Goal: Task Accomplishment & Management: Manage account settings

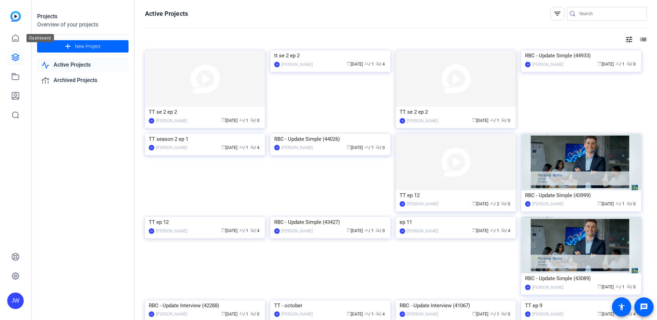
click at [17, 37] on icon at bounding box center [15, 38] width 8 height 8
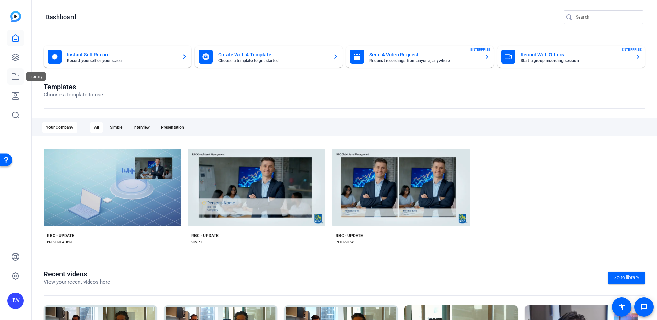
click at [15, 82] on link at bounding box center [15, 76] width 17 height 17
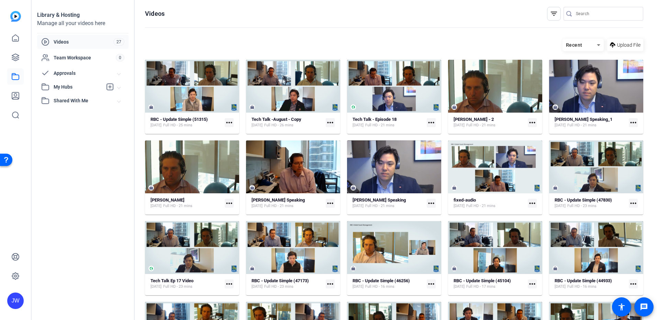
click at [231, 123] on mat-icon "more_horiz" at bounding box center [229, 122] width 9 height 9
click at [203, 98] on div at bounding box center [328, 160] width 657 height 320
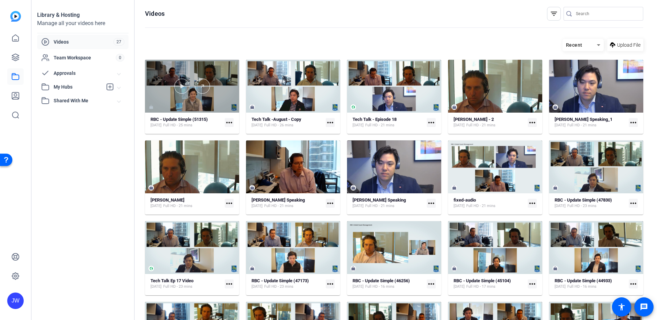
click at [187, 107] on div at bounding box center [192, 86] width 94 height 53
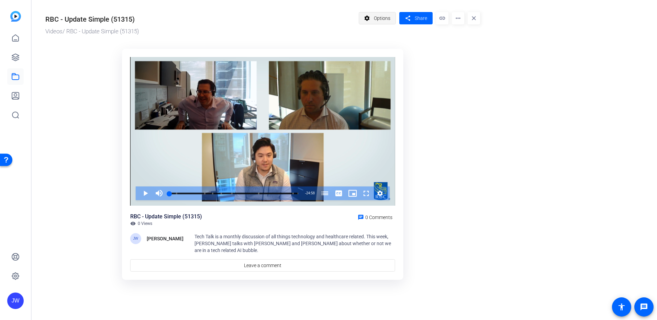
click at [370, 18] on mat-icon "settings" at bounding box center [367, 18] width 9 height 13
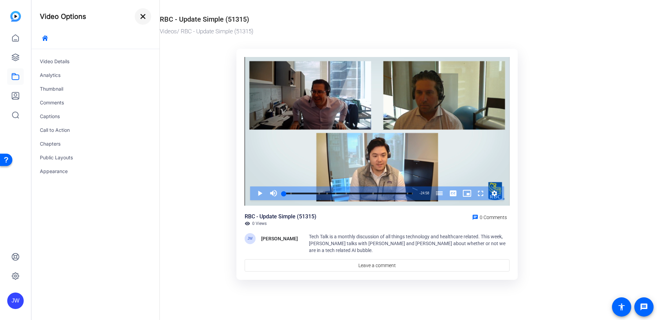
click at [144, 17] on mat-icon "close" at bounding box center [143, 16] width 8 height 8
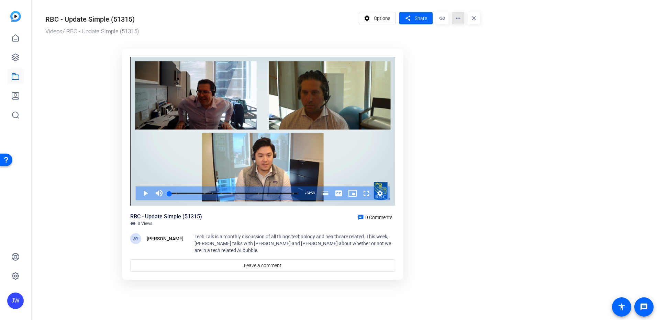
click at [459, 19] on mat-icon "more_horiz" at bounding box center [458, 18] width 12 height 12
click at [454, 216] on div at bounding box center [328, 160] width 657 height 320
click at [387, 26] on span at bounding box center [377, 18] width 37 height 17
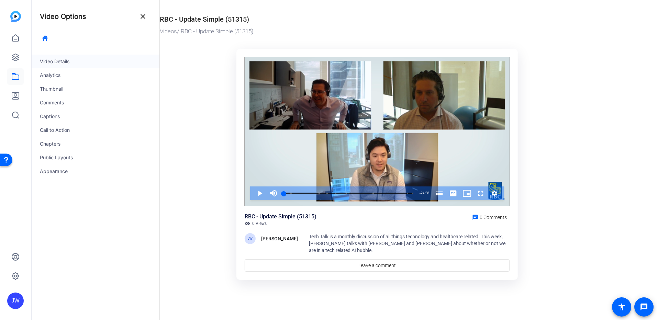
click at [58, 62] on div "Video Details" at bounding box center [96, 62] width 128 height 14
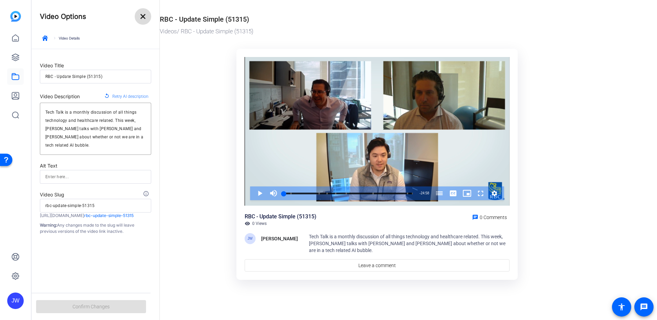
click at [141, 17] on mat-icon "close" at bounding box center [143, 16] width 8 height 8
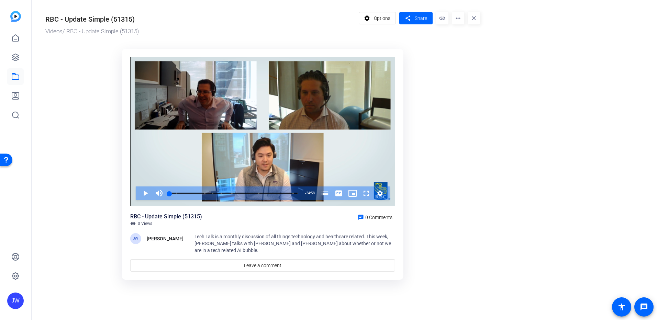
click at [456, 17] on mat-icon "more_horiz" at bounding box center [458, 18] width 12 height 12
click at [482, 146] on div at bounding box center [328, 160] width 657 height 320
click at [455, 20] on mat-icon "more_horiz" at bounding box center [458, 18] width 12 height 12
click at [466, 37] on span "Edit in Creator" at bounding box center [472, 39] width 29 height 8
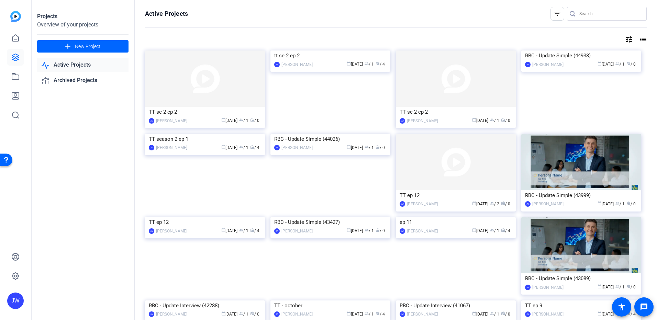
click at [639, 39] on mat-icon "list" at bounding box center [643, 39] width 8 height 8
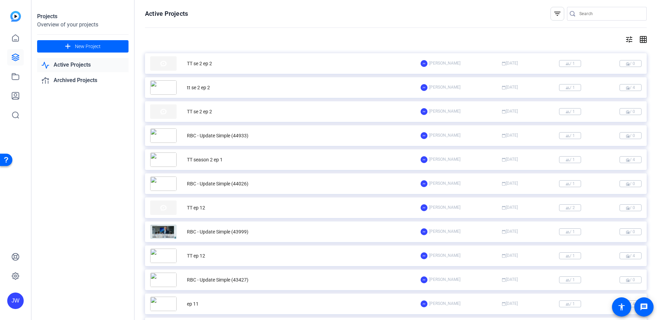
click at [625, 41] on mat-icon "tune" at bounding box center [629, 39] width 8 height 8
click at [624, 41] on div at bounding box center [328, 160] width 657 height 320
click at [625, 41] on mat-icon "tune" at bounding box center [629, 39] width 8 height 8
click at [611, 53] on div "Newest First" at bounding box center [588, 54] width 58 height 8
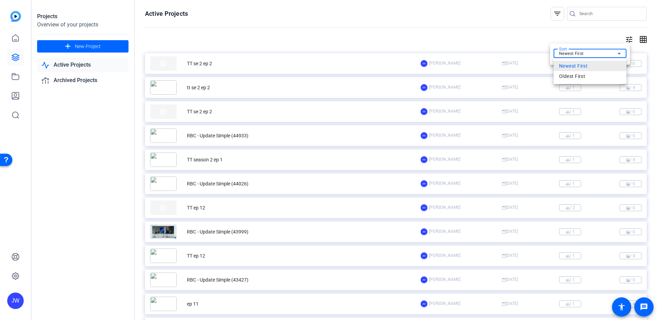
drag, startPoint x: 585, startPoint y: 76, endPoint x: 585, endPoint y: 64, distance: 11.3
click at [585, 64] on div "Newest First Oldest First" at bounding box center [590, 71] width 73 height 26
click at [574, 70] on span "Newest First" at bounding box center [573, 66] width 29 height 8
click at [19, 39] on div at bounding box center [328, 160] width 657 height 320
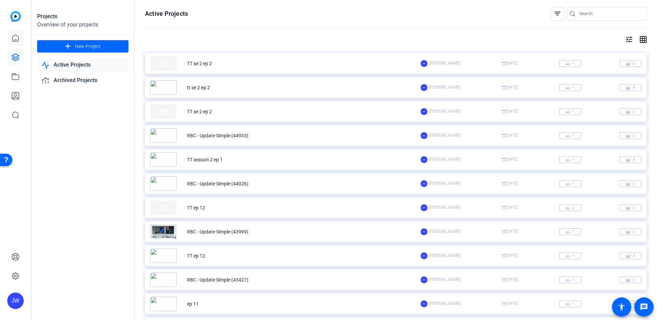
click at [18, 40] on icon at bounding box center [15, 38] width 6 height 7
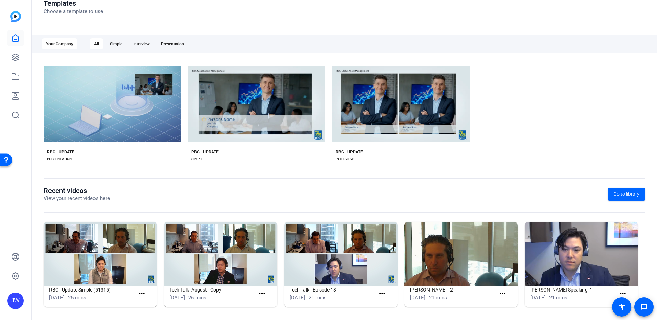
scroll to position [86, 0]
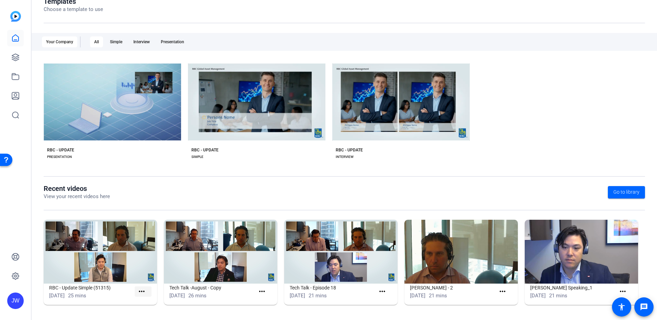
click at [141, 291] on mat-icon "more_horiz" at bounding box center [142, 292] width 9 height 9
click at [149, 302] on span "View" at bounding box center [156, 302] width 28 height 8
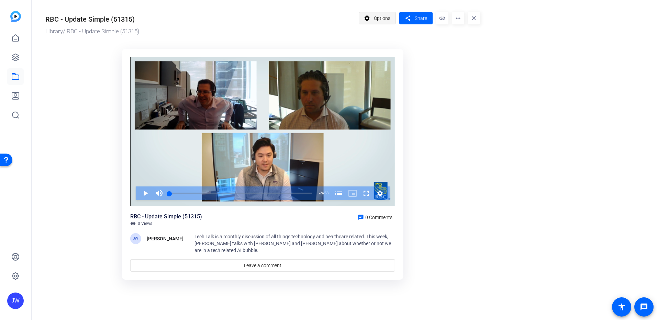
click at [383, 21] on span "Options" at bounding box center [382, 18] width 17 height 13
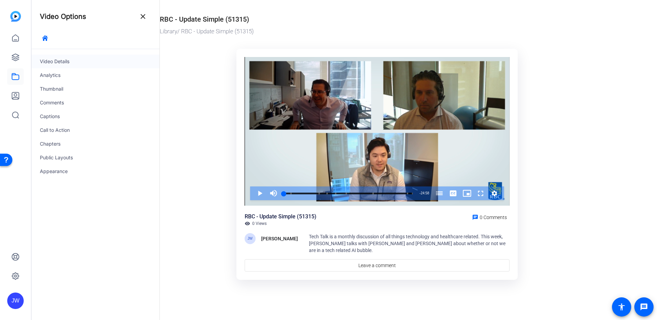
click at [57, 65] on div "Video Details" at bounding box center [96, 62] width 128 height 14
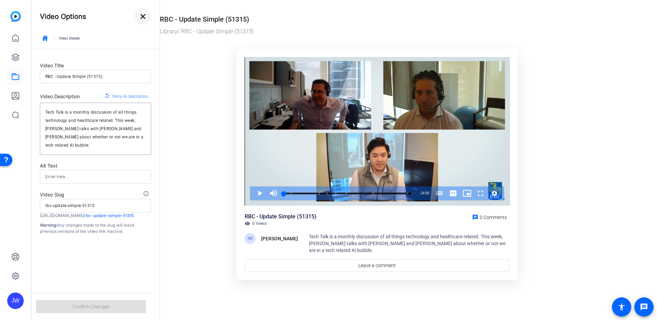
click at [142, 15] on mat-icon "close" at bounding box center [143, 16] width 8 height 8
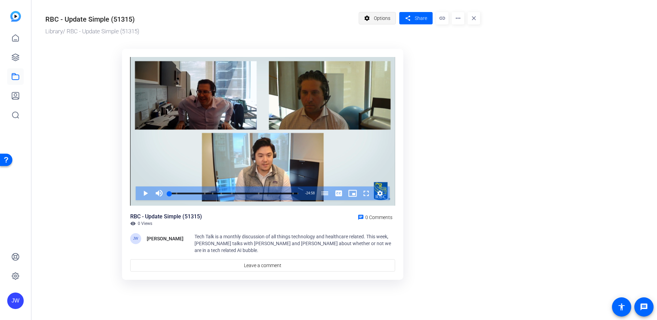
click at [375, 20] on span "Options" at bounding box center [382, 18] width 17 height 13
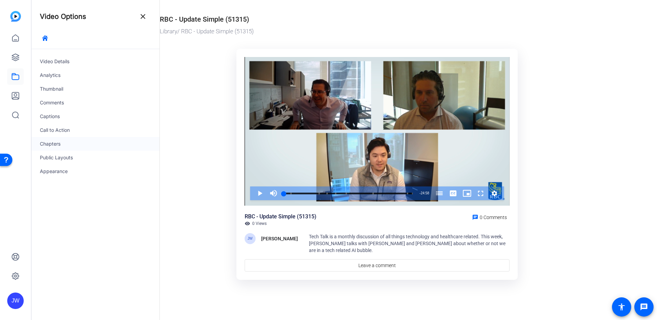
click at [49, 143] on div "Chapters" at bounding box center [96, 144] width 128 height 14
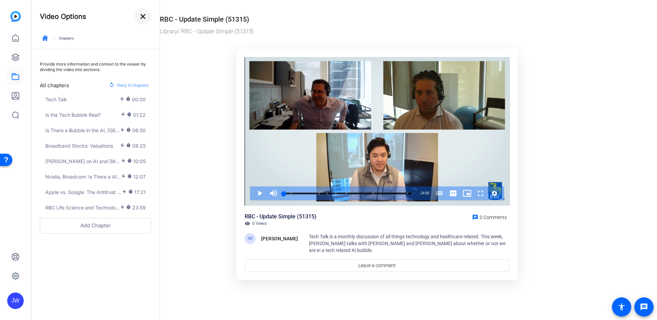
click at [140, 17] on mat-icon "close" at bounding box center [143, 16] width 8 height 8
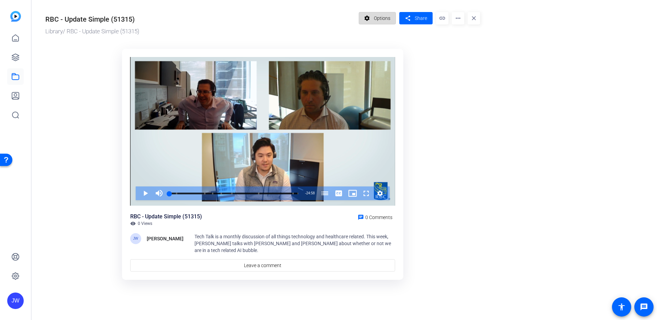
click at [382, 15] on span "Options" at bounding box center [382, 18] width 17 height 13
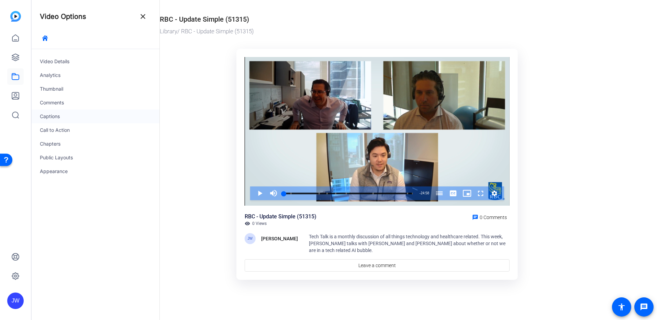
click at [53, 120] on div "Captions" at bounding box center [96, 117] width 128 height 14
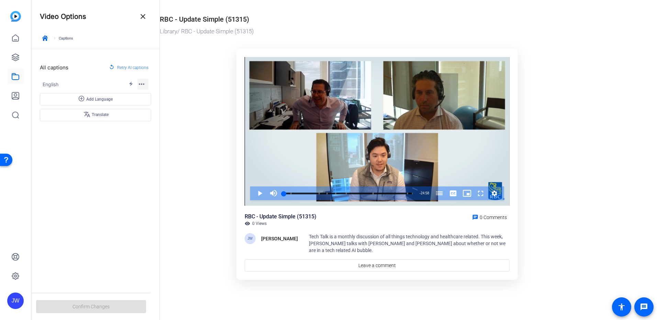
click at [145, 82] on mat-icon "more_horiz" at bounding box center [142, 84] width 8 height 8
click at [143, 138] on div at bounding box center [328, 160] width 657 height 320
click at [143, 16] on mat-icon "close" at bounding box center [143, 16] width 8 height 8
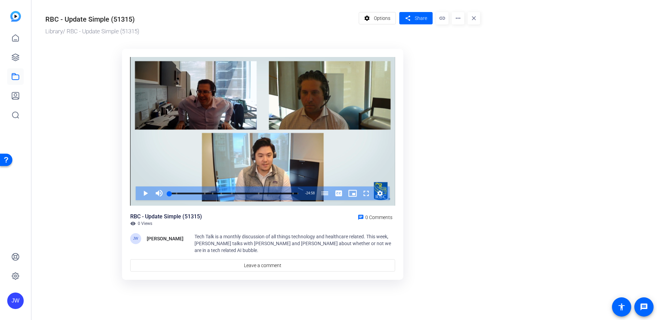
click at [461, 20] on mat-icon "more_horiz" at bounding box center [458, 18] width 12 height 12
click at [468, 53] on span "Download" at bounding box center [472, 56] width 29 height 8
click at [500, 220] on or-hosting-video-details "RBC - Update Simple (51315) Library / RBC - Update Simple (51315) settings Opti…" at bounding box center [343, 145] width 622 height 291
click at [101, 285] on ktd-grid "Video Player is loading. Play Video Play Mute Current Time 0:00 / Duration 24:5…" at bounding box center [262, 165] width 435 height 241
click at [623, 307] on mat-icon "accessibility" at bounding box center [622, 307] width 8 height 8
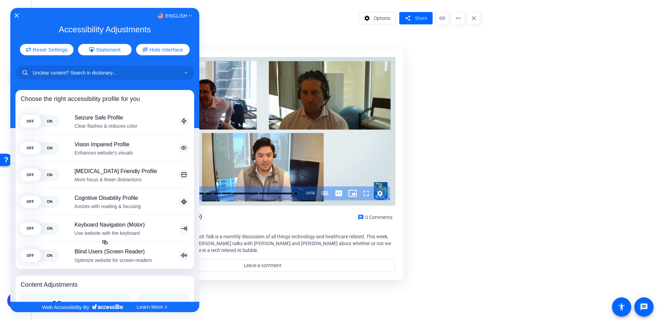
click at [540, 217] on div at bounding box center [328, 160] width 657 height 320
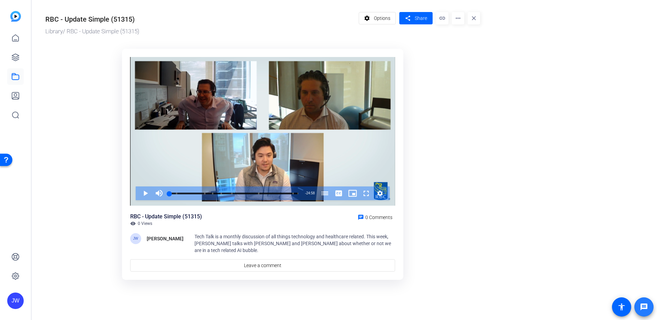
click at [641, 309] on mat-icon "message" at bounding box center [644, 307] width 8 height 8
click at [459, 16] on mat-icon "more_horiz" at bounding box center [458, 18] width 12 height 12
click at [467, 66] on span "Extract Audio" at bounding box center [472, 65] width 29 height 8
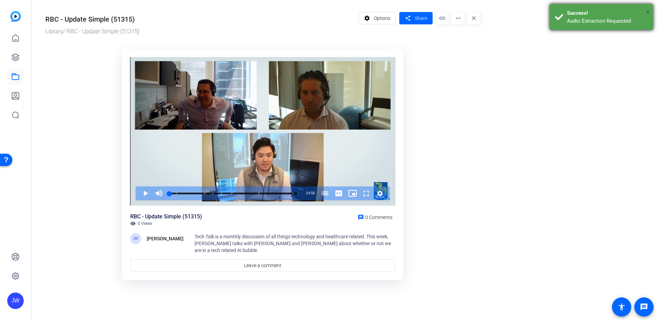
click at [646, 11] on span "×" at bounding box center [648, 12] width 4 height 8
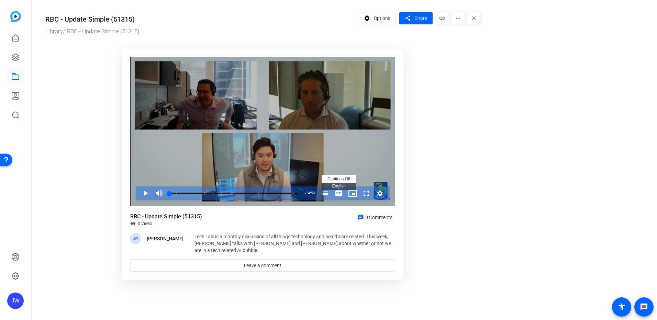
click at [338, 194] on span "Video Player" at bounding box center [339, 194] width 14 height 14
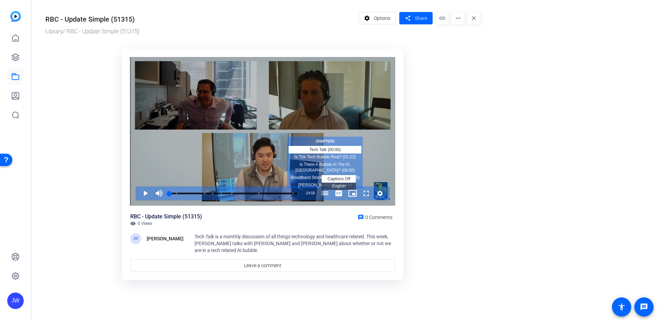
click at [326, 197] on span "Video Player" at bounding box center [325, 194] width 14 height 14
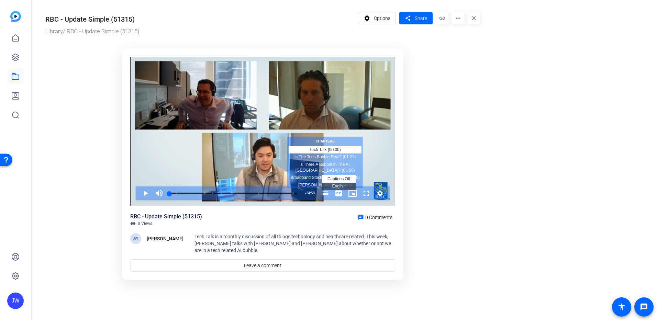
click at [466, 202] on ktd-grid "Video Player is loading. Play Video Play Mute Current Time 0:00 / Duration 24:5…" at bounding box center [262, 165] width 435 height 241
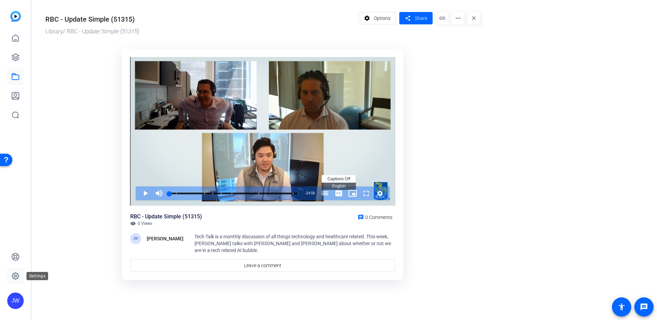
click at [12, 275] on icon at bounding box center [15, 276] width 8 height 8
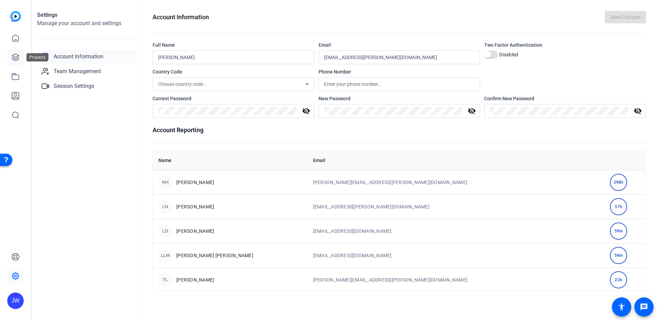
click at [17, 57] on icon at bounding box center [15, 57] width 7 height 7
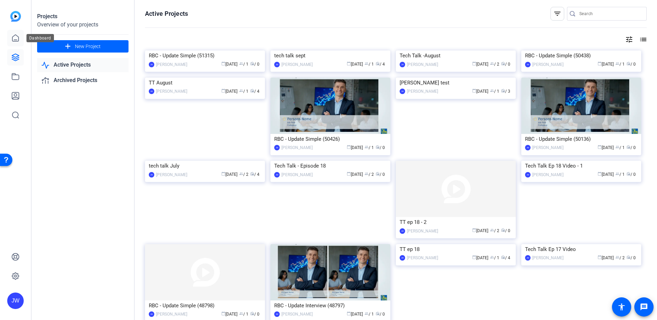
click at [20, 41] on link at bounding box center [15, 38] width 17 height 17
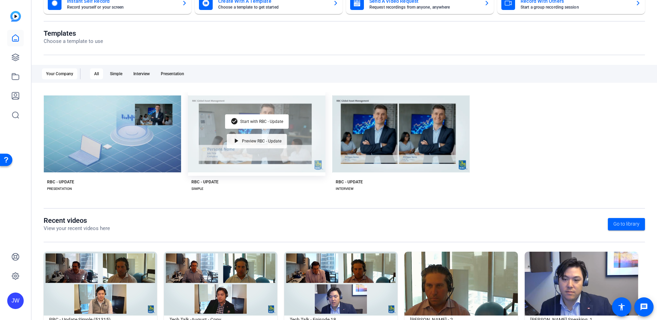
scroll to position [86, 0]
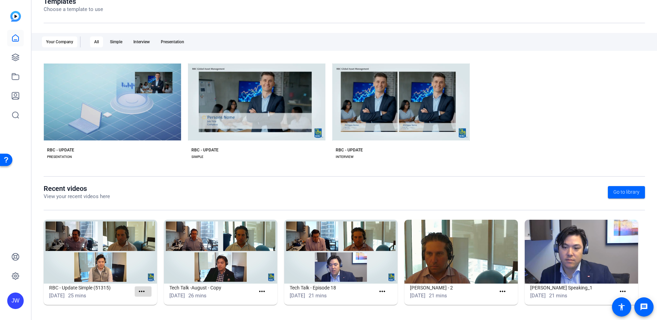
click at [138, 292] on mat-icon "more_horiz" at bounding box center [142, 292] width 9 height 9
click at [147, 303] on span "View" at bounding box center [156, 302] width 28 height 8
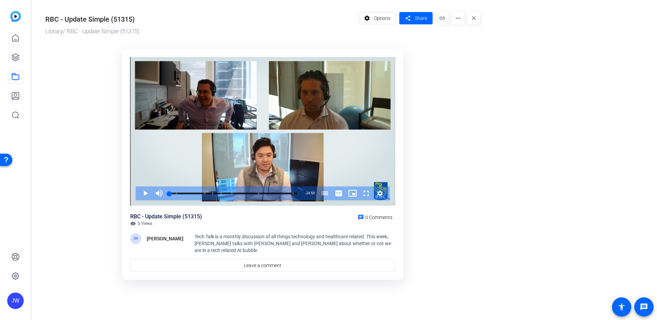
drag, startPoint x: 312, startPoint y: 100, endPoint x: 485, endPoint y: 143, distance: 179.0
click at [485, 143] on div "RBC - Update Simple (51315) Library / RBC - Update Simple (51315) settings Opti…" at bounding box center [260, 145] width 456 height 291
click at [390, 22] on span "Options" at bounding box center [382, 18] width 17 height 13
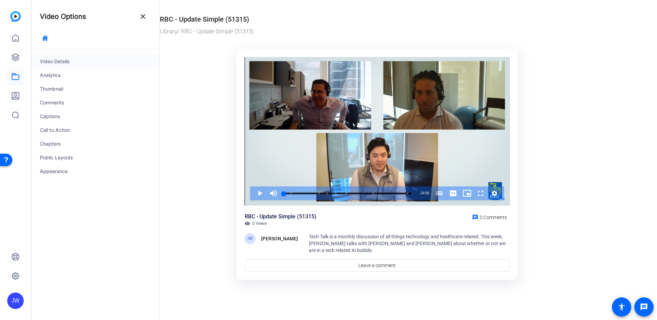
click at [48, 63] on div "Video Details" at bounding box center [96, 62] width 128 height 14
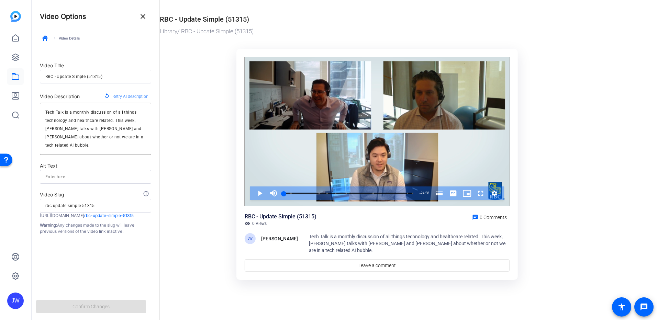
click at [181, 274] on ktd-grid "Video Player is loading. Play Video Play Mute Current Time 0:00 / Duration 24:5…" at bounding box center [377, 165] width 435 height 241
click at [196, 230] on ktd-grid "Video Player is loading. Play Video Play Mute Current Time 0:00 / Duration 24:5…" at bounding box center [377, 165] width 435 height 241
